Goal: Find specific page/section: Find specific page/section

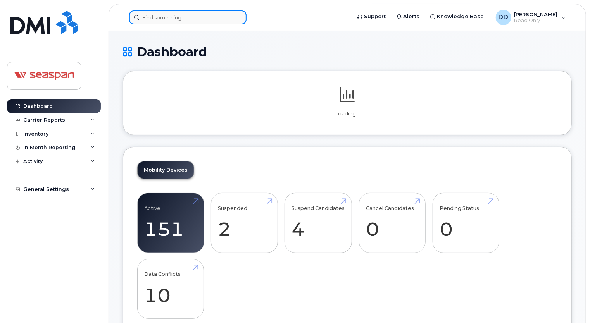
click at [169, 16] on input at bounding box center [187, 17] width 117 height 14
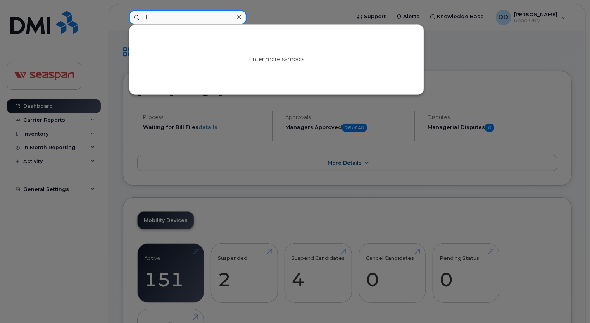
type input "dh"
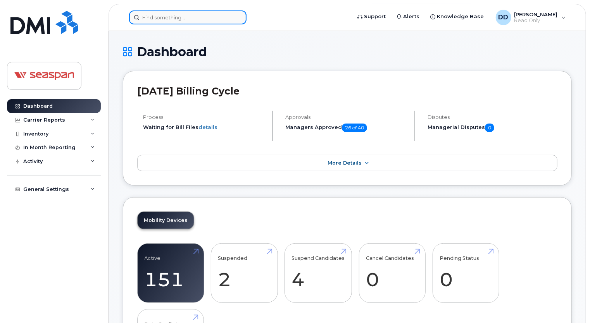
click at [205, 21] on input at bounding box center [187, 17] width 117 height 14
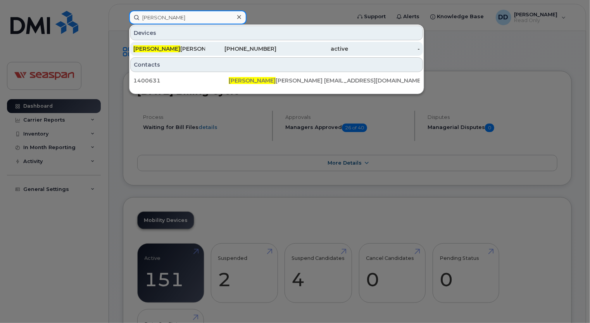
type input "dhruv"
click at [149, 48] on span "Dhruv" at bounding box center [156, 48] width 47 height 7
